Goal: Task Accomplishment & Management: Use online tool/utility

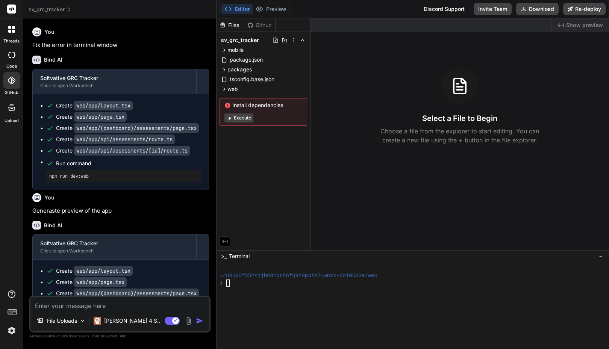
scroll to position [936, 0]
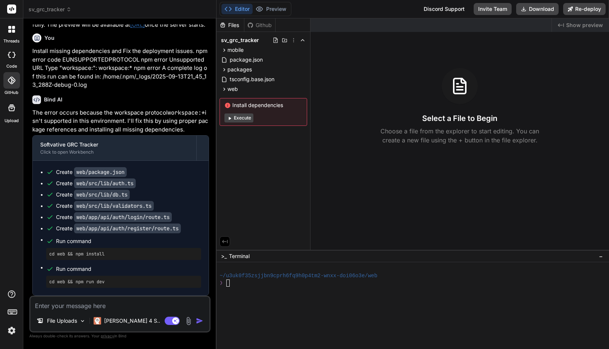
click at [12, 31] on icon at bounding box center [13, 31] width 3 height 3
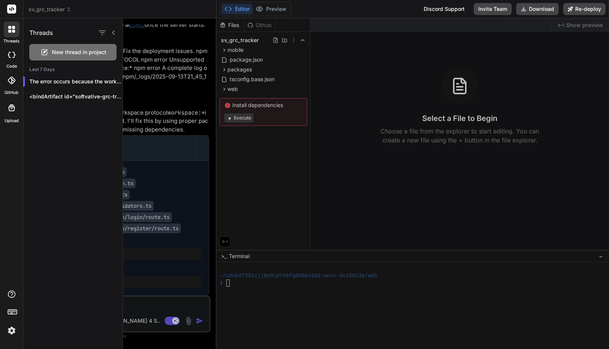
click at [12, 31] on icon at bounding box center [13, 31] width 3 height 3
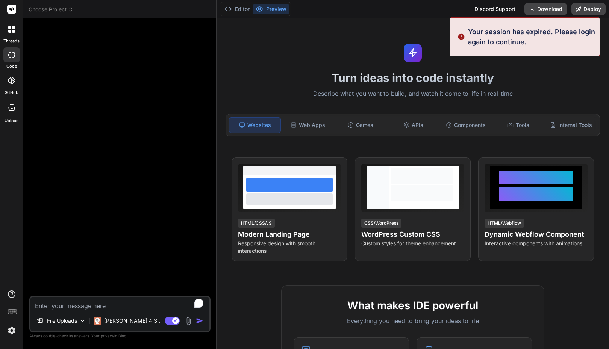
type textarea "x"
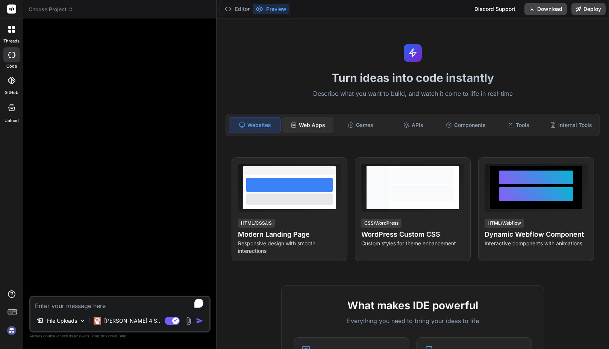
click at [316, 129] on div "Web Apps" at bounding box center [308, 125] width 51 height 16
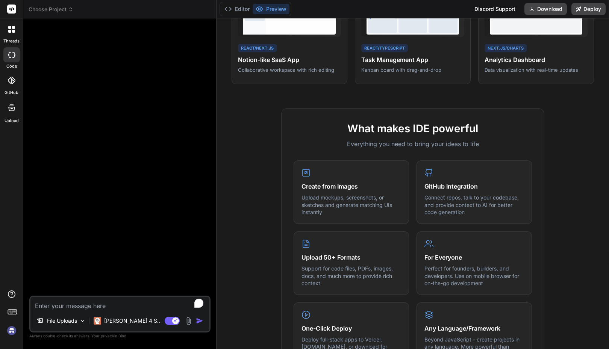
click at [271, 279] on div "What makes IDE powerful Everything you need to bring your ideas to life Create …" at bounding box center [413, 325] width 384 height 435
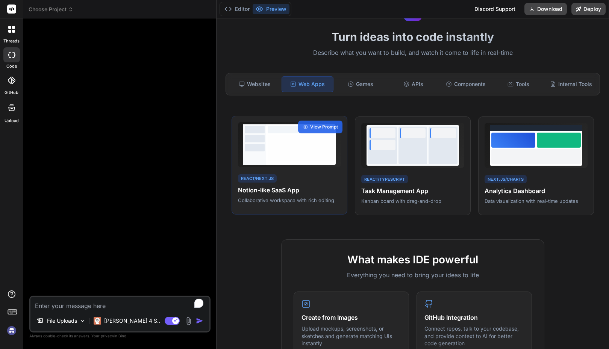
scroll to position [43, 0]
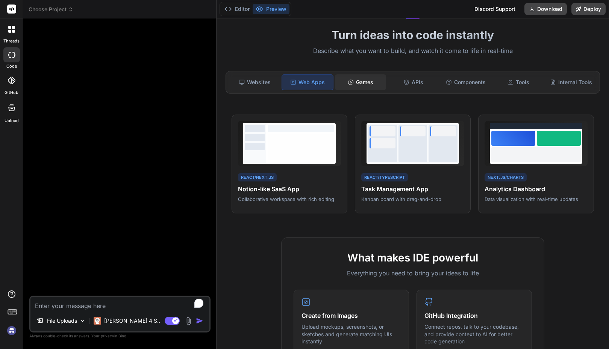
click at [360, 84] on div "Games" at bounding box center [360, 82] width 51 height 16
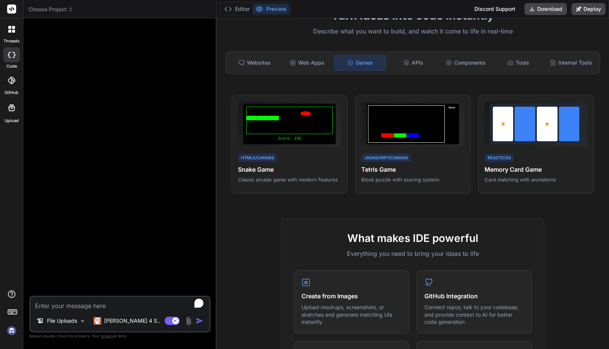
scroll to position [0, 0]
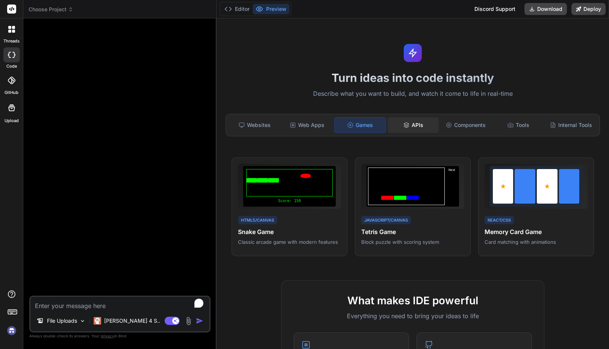
click at [419, 127] on div "APIs" at bounding box center [413, 125] width 51 height 16
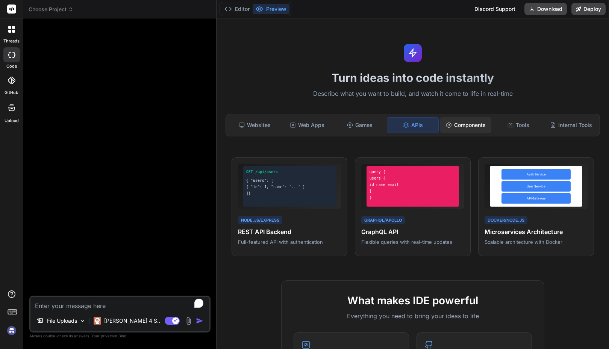
click at [465, 127] on div "Components" at bounding box center [466, 125] width 51 height 16
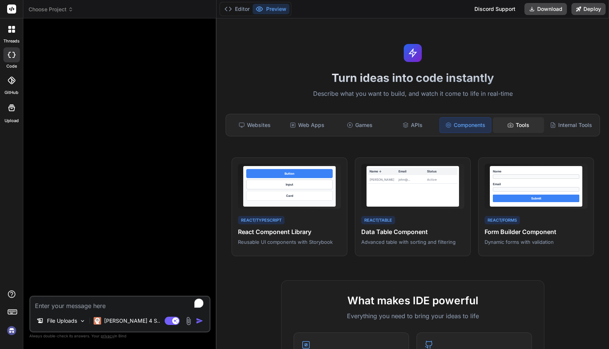
click at [514, 122] on div "Tools" at bounding box center [518, 125] width 51 height 16
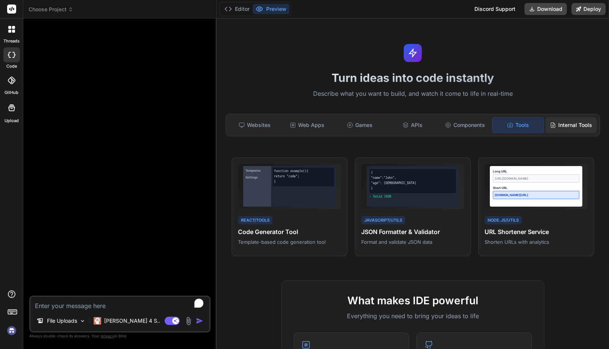
click at [566, 124] on div "Internal Tools" at bounding box center [571, 125] width 51 height 16
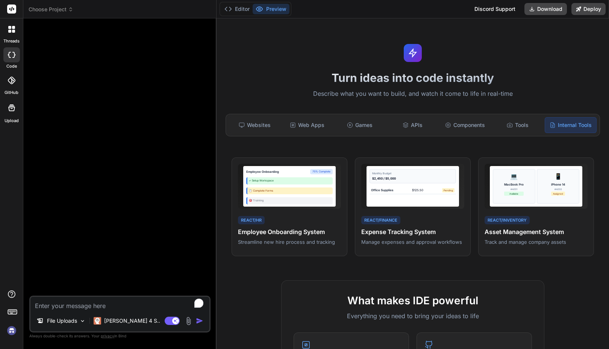
click at [12, 32] on icon at bounding box center [13, 31] width 3 height 3
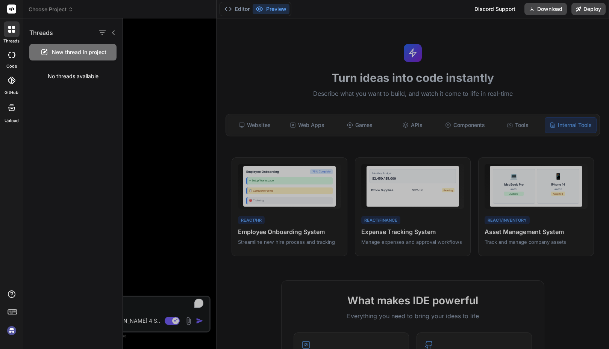
click at [175, 141] on div at bounding box center [366, 183] width 486 height 331
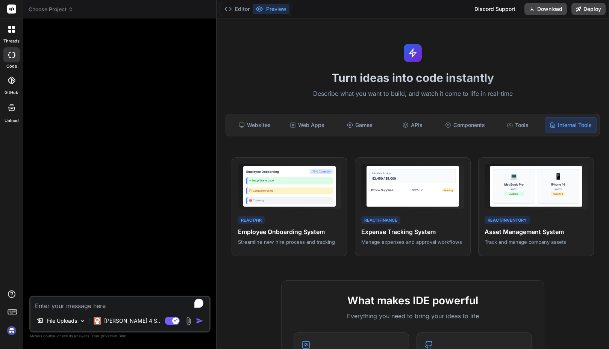
click at [14, 331] on img at bounding box center [11, 331] width 13 height 13
click at [12, 81] on icon at bounding box center [12, 81] width 8 height 8
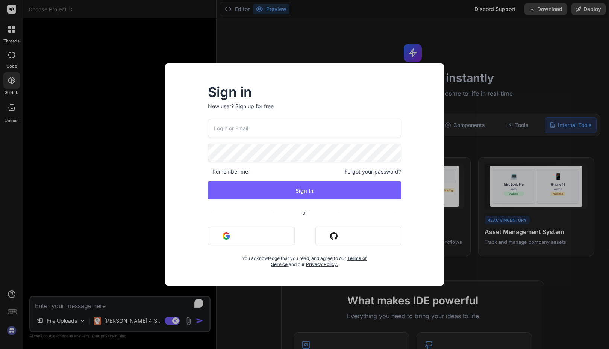
click at [248, 133] on input "email" at bounding box center [304, 128] width 193 height 18
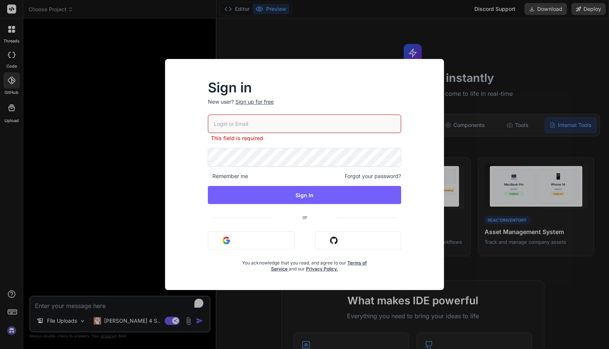
paste input "[EMAIL_ADDRESS][DOMAIN_NAME]"
click at [258, 125] on input "[EMAIL_ADDRESS][DOMAIN_NAME]" at bounding box center [304, 124] width 193 height 18
paste input "[EMAIL_ADDRESS][DOMAIN_NAME]"
click at [258, 125] on input "devops@[EMAIL_ADDRESS][DOMAIN_NAME]" at bounding box center [304, 124] width 193 height 18
type input "devops@[EMAIL_ADDRESS][DOMAIN_NAME]"
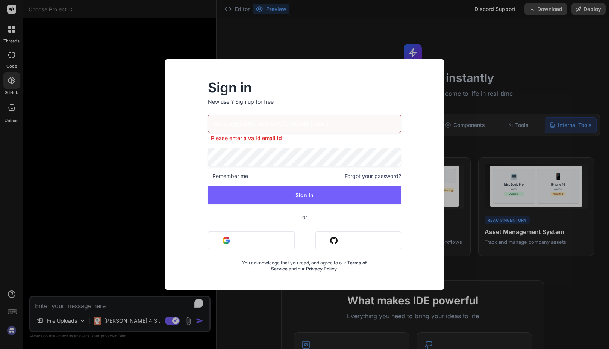
click at [247, 126] on input "devops@[EMAIL_ADDRESS][DOMAIN_NAME]" at bounding box center [304, 124] width 193 height 18
paste input "[EMAIL_ADDRESS][DOMAIN_NAME]"
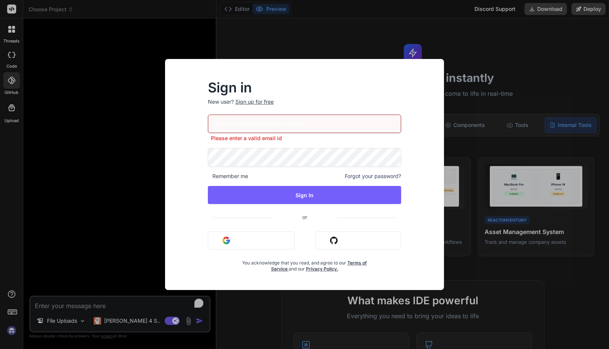
type input "[EMAIL_ADDRESS][DOMAIN_NAME]"
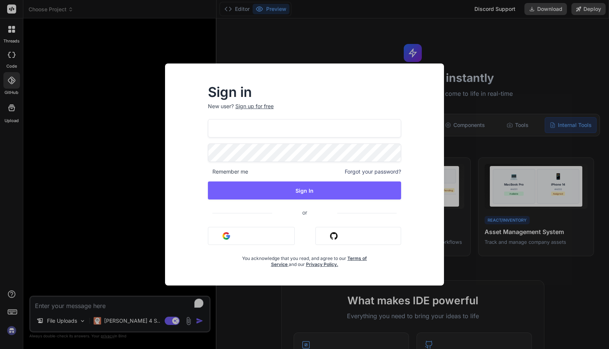
click at [251, 129] on input "[EMAIL_ADDRESS][DOMAIN_NAME]" at bounding box center [304, 128] width 193 height 18
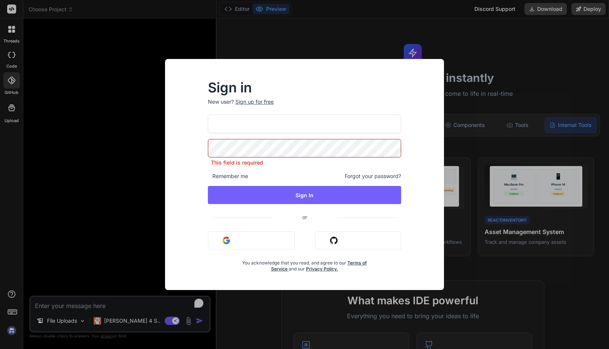
click at [251, 129] on input "[EMAIL_ADDRESS][DOMAIN_NAME]" at bounding box center [304, 124] width 193 height 18
click at [297, 126] on input "[EMAIL_ADDRESS][DOMAIN_NAME]" at bounding box center [304, 124] width 193 height 18
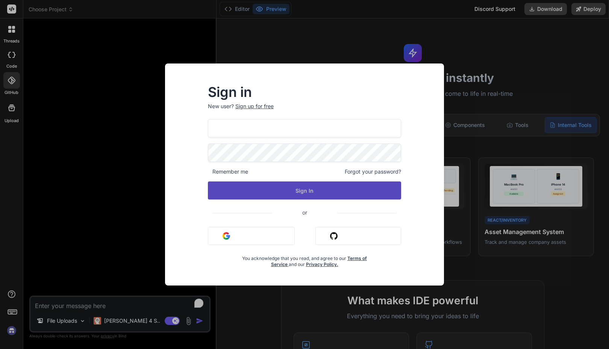
click at [295, 193] on button "Sign In" at bounding box center [304, 191] width 193 height 18
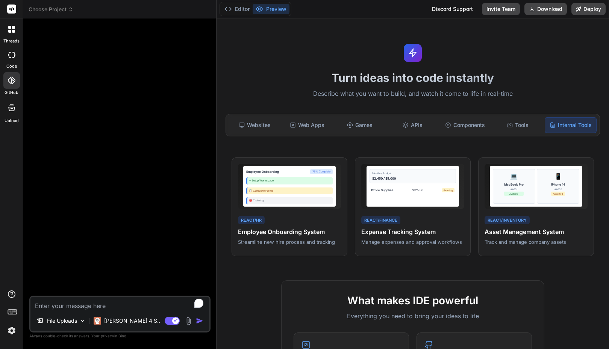
click at [398, 14] on div "Editor Preview Discord Support Invite Team Download Deploy" at bounding box center [413, 9] width 393 height 18
click at [11, 62] on div "code" at bounding box center [11, 56] width 23 height 25
click at [15, 33] on div at bounding box center [12, 29] width 16 height 16
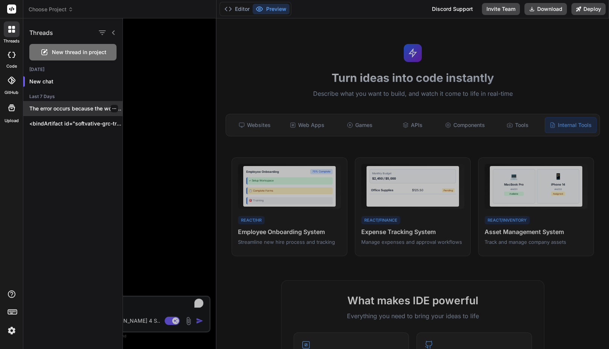
click at [100, 107] on p "The error occurs because the workspace protocol..." at bounding box center [75, 109] width 93 height 8
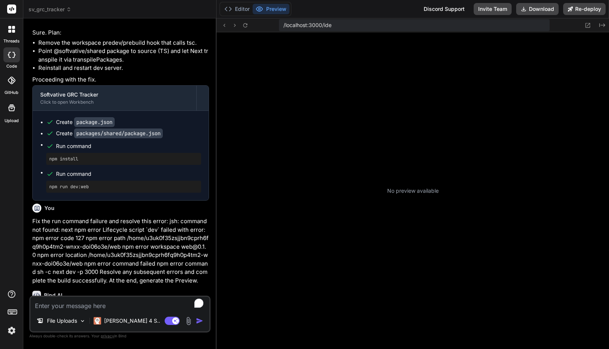
scroll to position [93, 0]
type textarea "x"
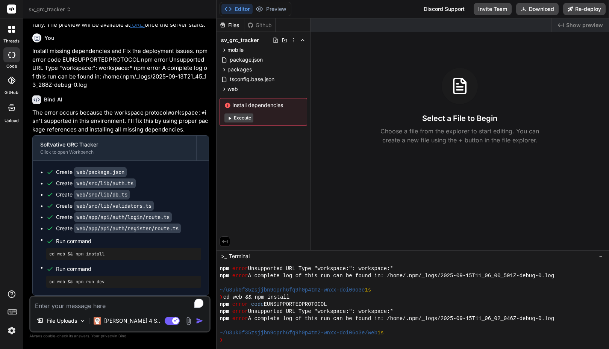
scroll to position [936, 0]
click at [254, 339] on div "❯" at bounding box center [409, 340] width 379 height 7
click at [109, 305] on textarea "To enrich screen reader interactions, please activate Accessibility in Grammarl…" at bounding box center [119, 304] width 179 height 14
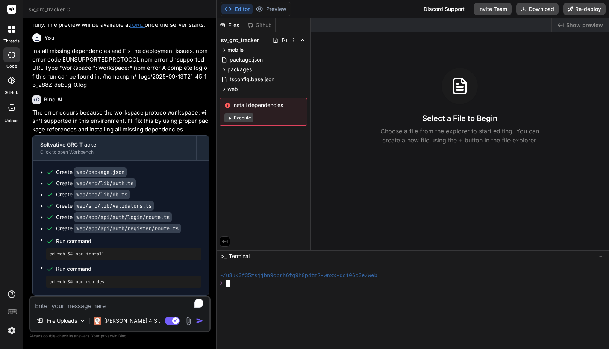
scroll to position [0, 0]
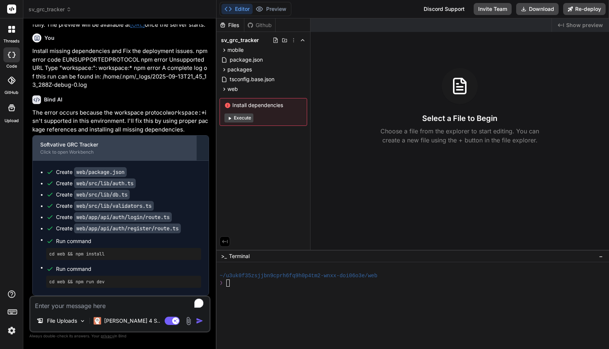
click at [73, 151] on div "Click to open Workbench" at bounding box center [114, 152] width 149 height 6
click at [74, 151] on div "Click to open Workbench" at bounding box center [114, 152] width 149 height 6
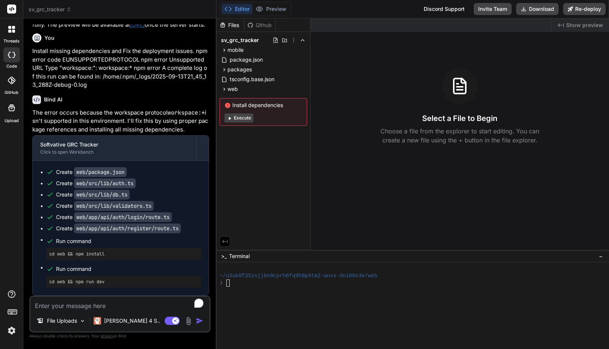
click at [14, 33] on div at bounding box center [12, 29] width 16 height 16
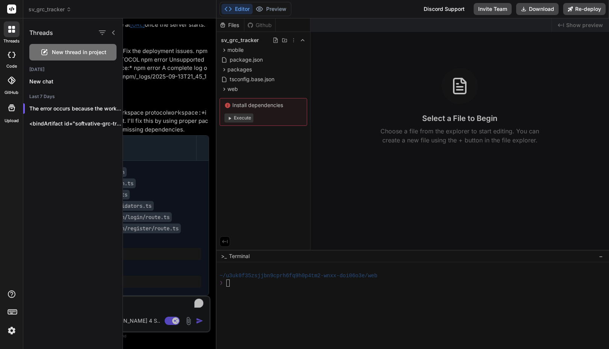
click at [14, 34] on div at bounding box center [12, 29] width 16 height 16
click at [13, 63] on label "code" at bounding box center [11, 66] width 11 height 6
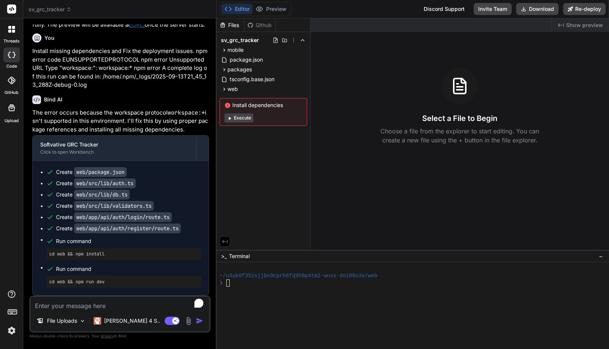
drag, startPoint x: 13, startPoint y: 63, endPoint x: 8, endPoint y: 54, distance: 10.3
click at [8, 54] on icon at bounding box center [9, 55] width 3 height 6
click at [495, 9] on button "Invite Team" at bounding box center [493, 9] width 38 height 12
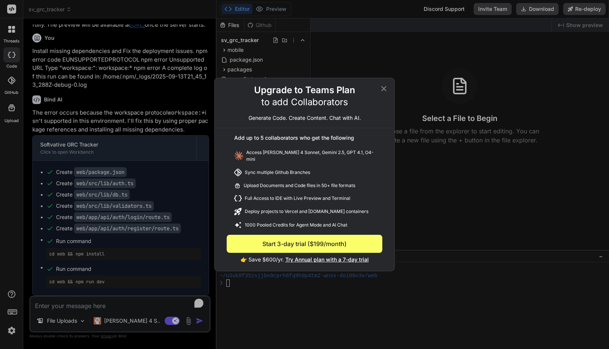
click at [386, 90] on icon at bounding box center [384, 88] width 9 height 9
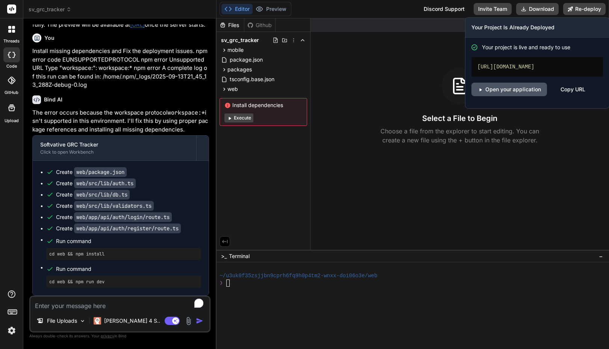
click at [525, 92] on link "Open your application" at bounding box center [510, 90] width 76 height 14
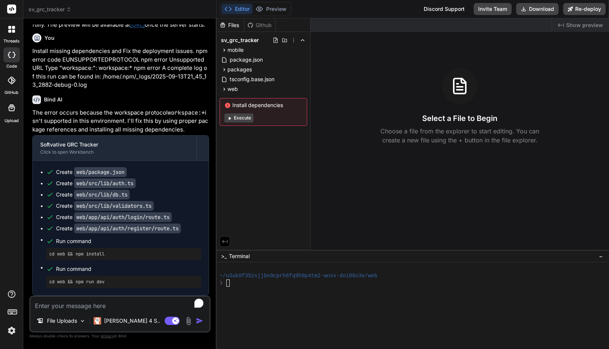
click at [12, 325] on img at bounding box center [11, 331] width 13 height 13
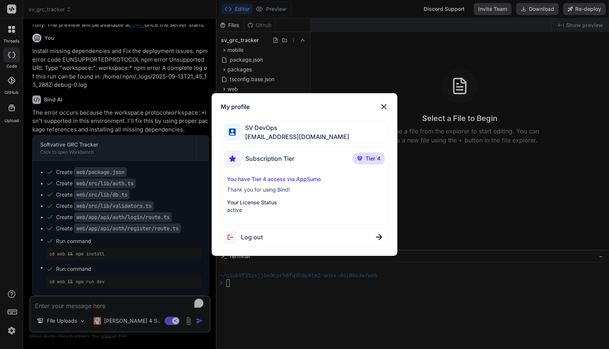
click at [387, 102] on div "My profile SV DevOps [EMAIL_ADDRESS][DOMAIN_NAME] Subscription Tier Tier 4 You …" at bounding box center [305, 174] width 186 height 163
click at [386, 105] on img at bounding box center [384, 106] width 9 height 9
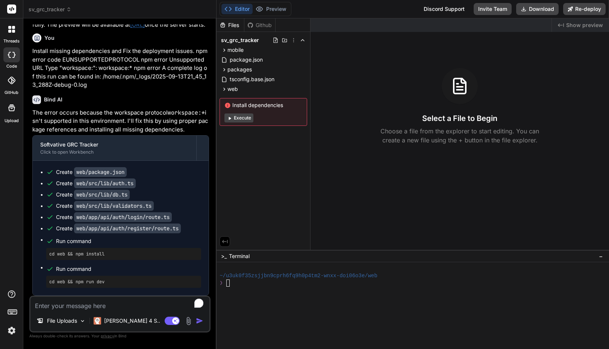
click at [11, 79] on icon at bounding box center [12, 81] width 8 height 8
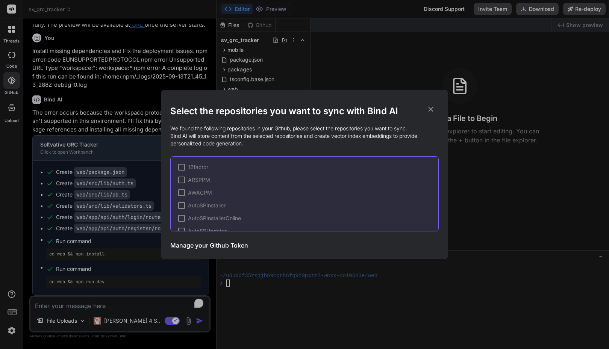
click at [431, 110] on icon at bounding box center [431, 109] width 8 height 8
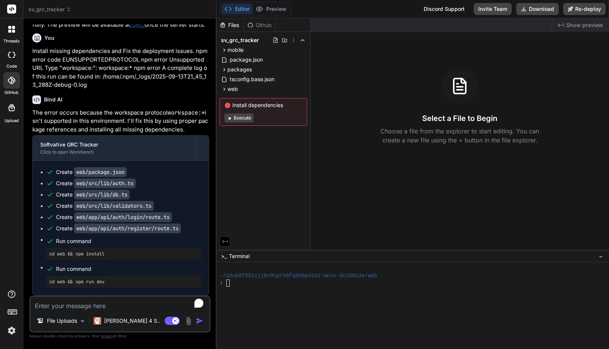
click at [71, 302] on textarea "To enrich screen reader interactions, please activate Accessibility in Grammarl…" at bounding box center [119, 304] width 179 height 14
click at [178, 127] on p "The error occurs because the workspace protocol workspace:* isn't supported in …" at bounding box center [120, 122] width 177 height 26
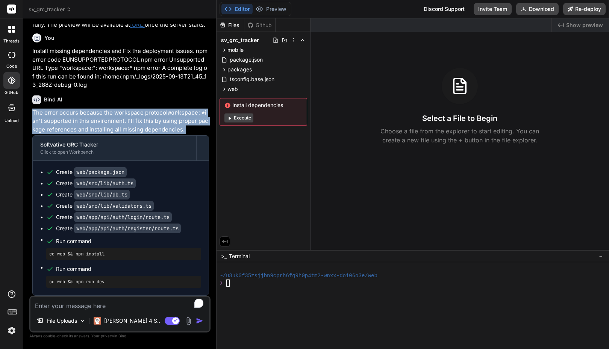
click at [178, 127] on p "The error occurs because the workspace protocol workspace:* isn't supported in …" at bounding box center [120, 122] width 177 height 26
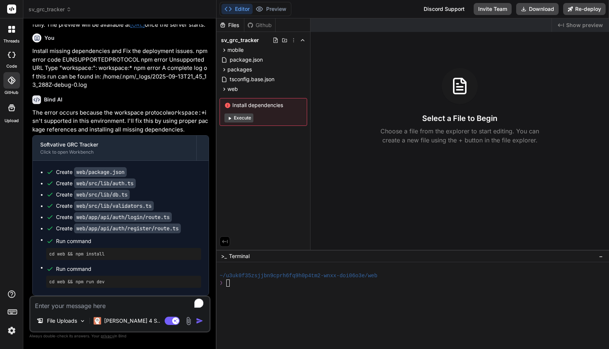
click at [175, 134] on div "The error occurs because the workspace protocol workspace:* isn't supported in …" at bounding box center [120, 203] width 177 height 188
click at [245, 125] on div "Install dependencies Execute" at bounding box center [264, 112] width 88 height 28
click at [239, 115] on button "Execute" at bounding box center [239, 118] width 29 height 9
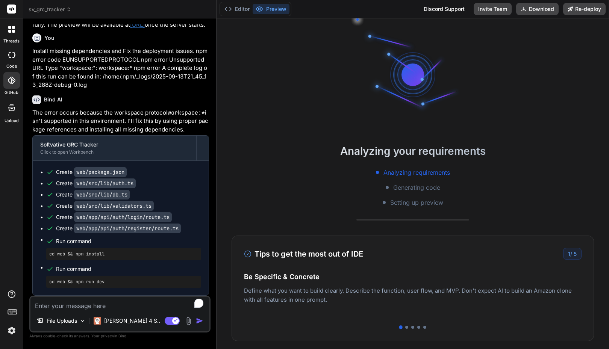
type textarea "x"
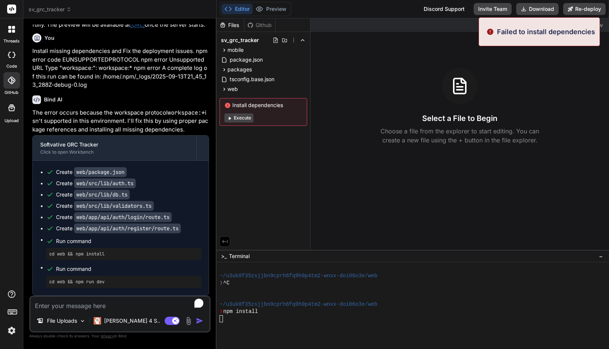
scroll to position [14, 0]
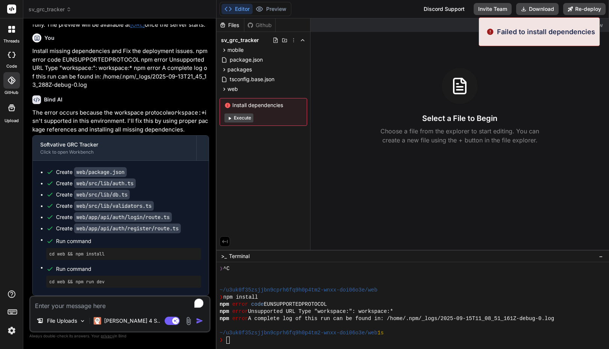
click at [531, 169] on div "Created with Pixso. Show preview Select a File to Begin Choose a file from the …" at bounding box center [460, 134] width 299 height 232
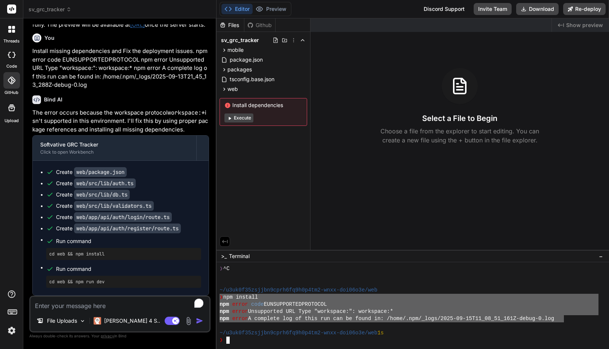
drag, startPoint x: 220, startPoint y: 298, endPoint x: 563, endPoint y: 319, distance: 343.8
click at [497, 325] on div at bounding box center [409, 326] width 379 height 7
drag, startPoint x: 562, startPoint y: 319, endPoint x: 221, endPoint y: 298, distance: 341.1
click at [220, 298] on div "❯ ^C ~/u3uk0f35zsjjbn9cprh6fq9h0p4tm2-wnxx-doi06o3e/web ❯ npm install npm error…" at bounding box center [409, 305] width 379 height 79
type textarea "❯ npm install npm error code EUNSUPPORTEDPROTOCOL npm error Unsupported URL Typ…"
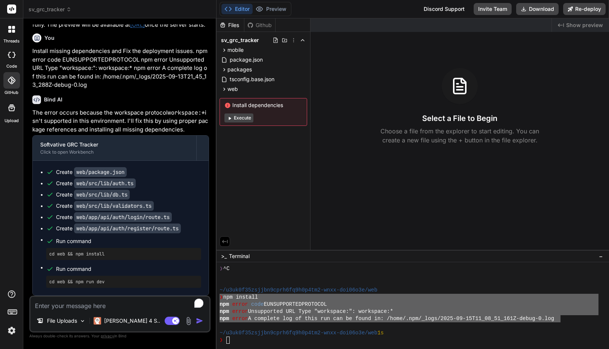
click at [227, 105] on icon at bounding box center [227, 105] width 5 height 5
click at [254, 107] on span "Install dependencies" at bounding box center [264, 106] width 78 height 8
copy div "Install dependencies"
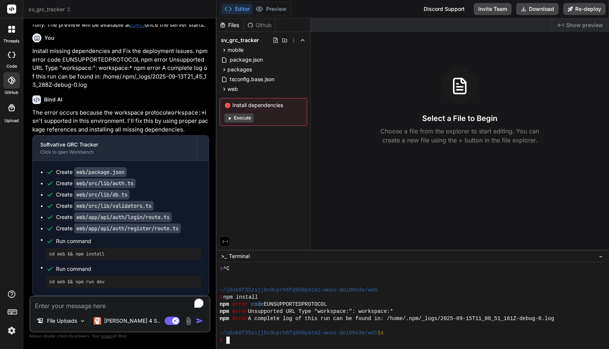
click at [313, 323] on div at bounding box center [409, 326] width 379 height 7
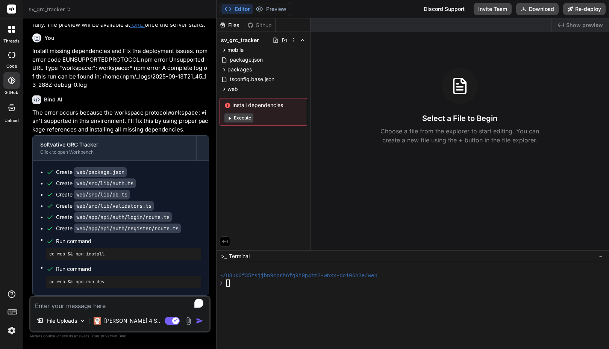
click at [240, 116] on button "Execute" at bounding box center [239, 118] width 29 height 9
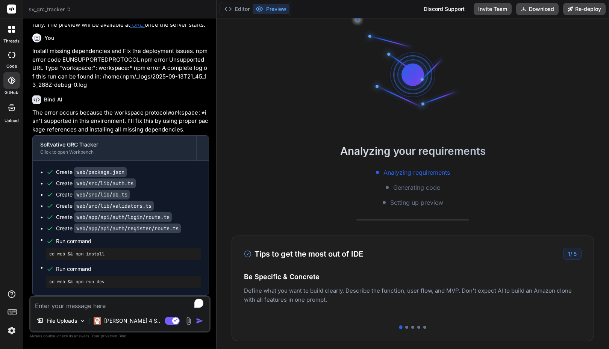
type textarea "x"
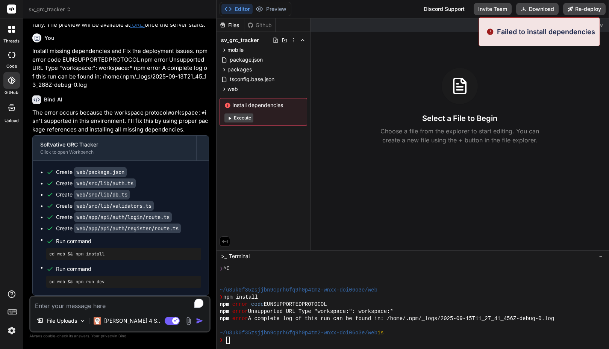
scroll to position [14, 0]
click at [537, 33] on p "Failed to install dependencies" at bounding box center [546, 32] width 98 height 10
copy div "Failed to install dependencies"
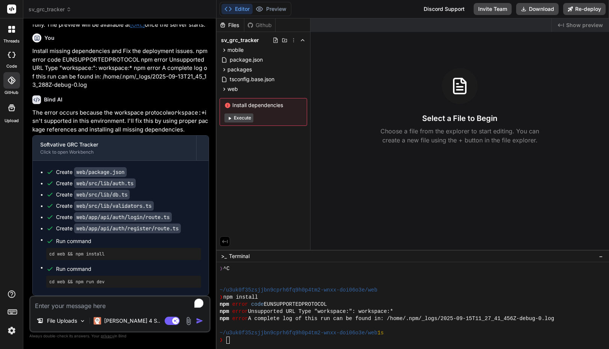
click at [370, 110] on div "Select a File to Begin Choose a file from the explorer to start editing. You ca…" at bounding box center [460, 106] width 299 height 77
drag, startPoint x: 32, startPoint y: 52, endPoint x: 186, endPoint y: 128, distance: 171.4
click at [186, 128] on div "You Fix the error in terminal window Bind AI Softvative GRC Tracker Click to op…" at bounding box center [121, 160] width 180 height 272
copy div "Install missing dependencies and Fix the deployment issues. npm error code EUNS…"
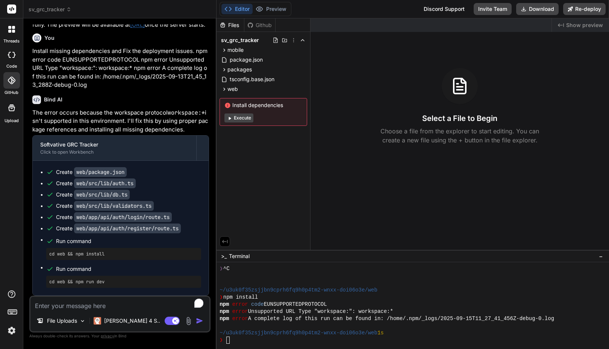
click at [138, 112] on p "The error occurs because the workspace protocol workspace:* isn't supported in …" at bounding box center [120, 122] width 177 height 26
drag, startPoint x: 185, startPoint y: 128, endPoint x: 30, endPoint y: 108, distance: 156.7
click at [30, 108] on div "You Fix the error in terminal window Bind AI Softvative GRC Tracker Click to op…" at bounding box center [119, 186] width 181 height 325
copy p "The error occurs because the workspace protocol workspace:* isn't supported in …"
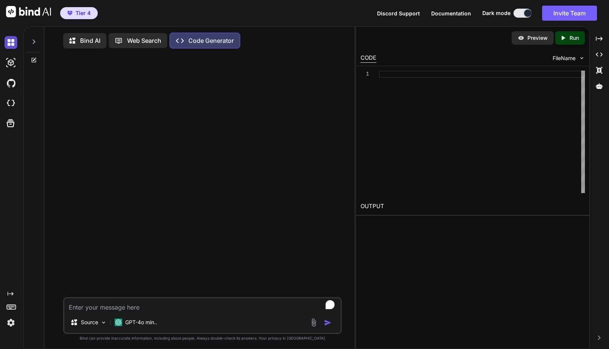
click at [10, 43] on img at bounding box center [11, 42] width 13 height 13
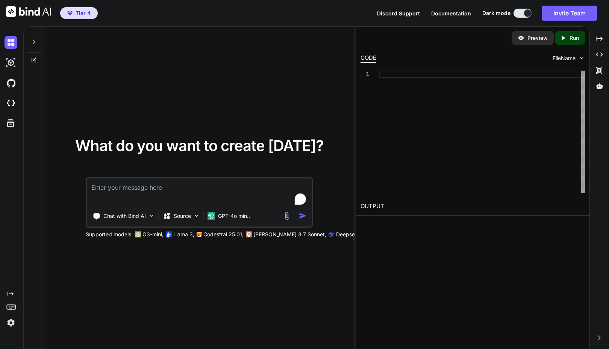
click at [36, 42] on icon at bounding box center [34, 42] width 6 height 6
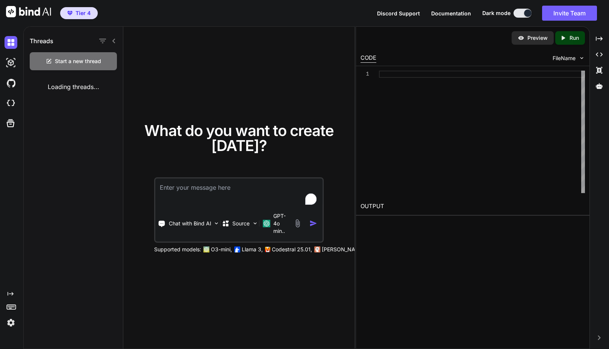
type textarea "x"
click at [313, 17] on div "Tier 4 Discord Support Documentation Dark mode Invite Team Created with Pixso." at bounding box center [304, 13] width 609 height 26
click at [113, 117] on icon "button" at bounding box center [115, 117] width 4 height 1
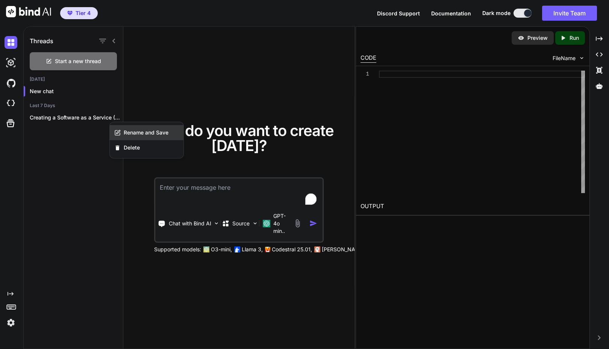
click at [129, 132] on span "Rename and Save" at bounding box center [146, 133] width 45 height 8
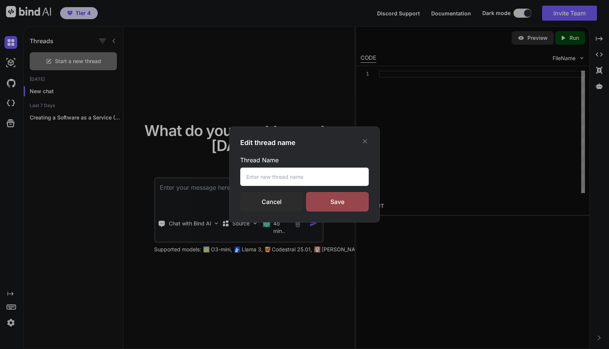
click at [277, 177] on input "text" at bounding box center [304, 177] width 129 height 18
click at [262, 205] on div "Cancel" at bounding box center [271, 202] width 63 height 20
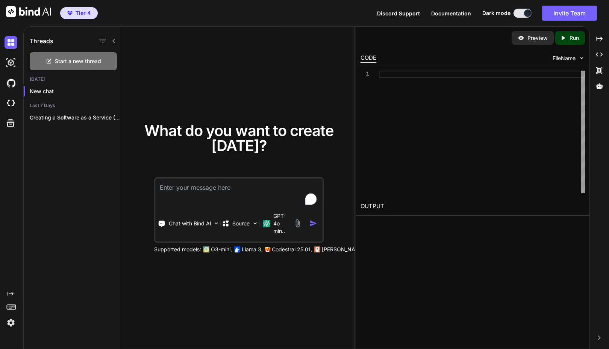
click at [122, 17] on div "Tier 4 Discord Support Documentation Dark mode Invite Team Created with Pixso." at bounding box center [304, 13] width 609 height 26
